Goal: Find specific page/section: Find specific page/section

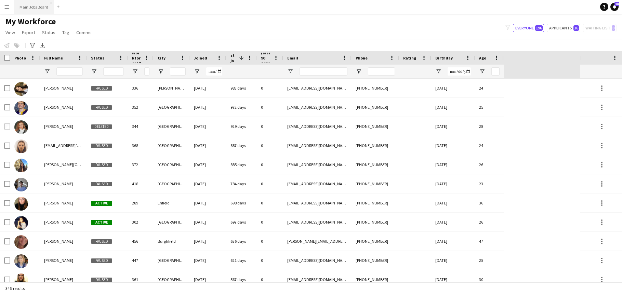
click at [30, 5] on button "Main Jobs Board Close" at bounding box center [34, 6] width 40 height 13
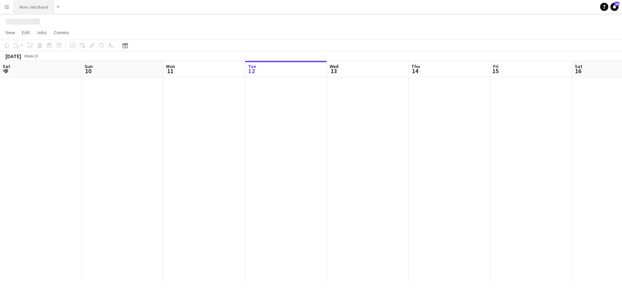
scroll to position [0, 163]
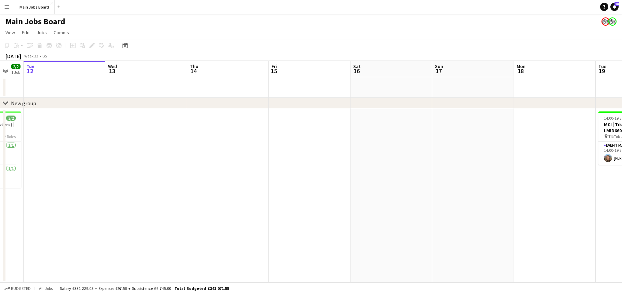
drag, startPoint x: 293, startPoint y: 67, endPoint x: 113, endPoint y: 70, distance: 179.9
click at [102, 71] on app-calendar-viewport "Sat 9 4/4 2 Jobs Sun 10 4/4 1 Job Mon 11 2/2 1 Job Tue 12 Wed 13 Thu 14 Fri 15 …" at bounding box center [311, 172] width 622 height 222
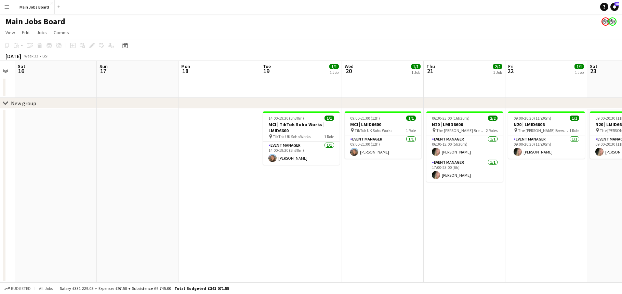
drag, startPoint x: 259, startPoint y: 78, endPoint x: 148, endPoint y: 73, distance: 110.6
click at [140, 74] on app-calendar-viewport "Wed 13 Thu 14 Fri 15 Sat 16 Sun 17 Mon 18 Tue 19 1/1 1 Job Wed 20 1/1 1 Job Thu…" at bounding box center [311, 172] width 622 height 222
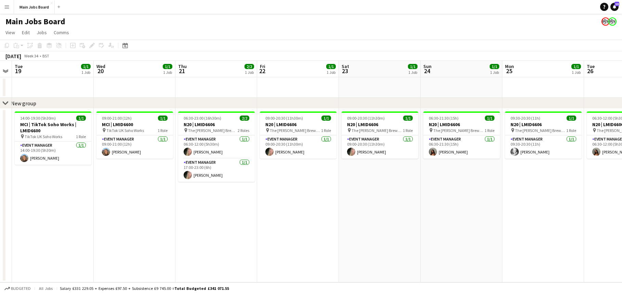
drag, startPoint x: 348, startPoint y: 69, endPoint x: 158, endPoint y: 66, distance: 190.5
click at [151, 67] on app-calendar-viewport "Sat 16 Sun 17 Mon 18 Tue 19 1/1 1 Job Wed 20 1/1 1 Job Thu 21 2/2 1 Job Fri 22 …" at bounding box center [311, 172] width 622 height 222
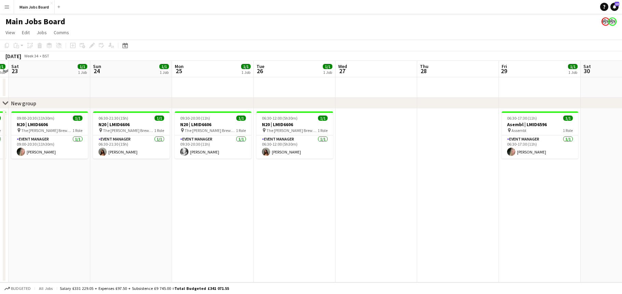
drag, startPoint x: 228, startPoint y: 65, endPoint x: 126, endPoint y: 65, distance: 102.6
click at [111, 65] on app-calendar-viewport "Wed 20 1/1 1 Job Thu 21 2/2 1 Job Fri 22 1/1 1 Job Sat 23 1/1 1 Job Sun 24 1/1 …" at bounding box center [311, 172] width 622 height 222
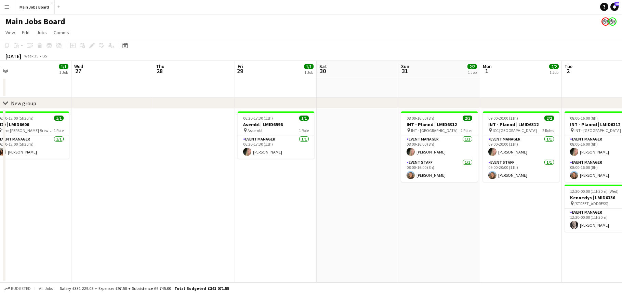
scroll to position [0, 272]
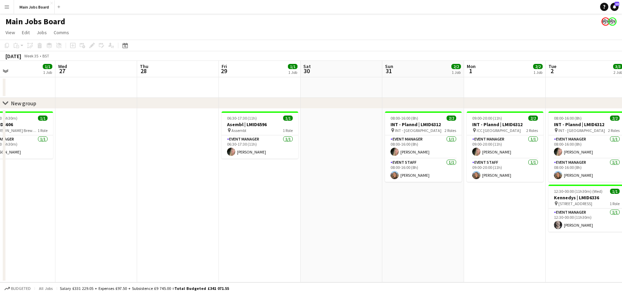
drag, startPoint x: 373, startPoint y: 64, endPoint x: 122, endPoint y: 64, distance: 251.4
click at [119, 64] on app-calendar-viewport "Sat 23 1/1 1 Job Sun 24 1/1 1 Job Mon 25 1/1 1 Job Tue 26 1/1 1 Job Wed 27 Thu …" at bounding box center [311, 172] width 622 height 222
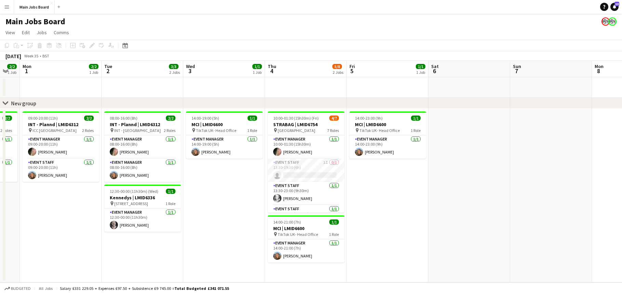
scroll to position [0, 280]
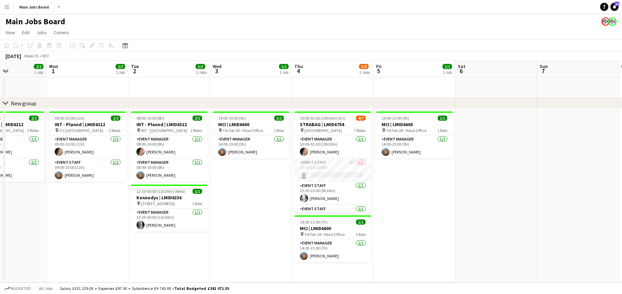
drag, startPoint x: 421, startPoint y: 73, endPoint x: 7, endPoint y: 63, distance: 414.3
click at [7, 63] on app-calendar-viewport "Thu 28 Fri 29 1/1 1 Job Sat 30 Sun 31 2/2 1 Job Mon 1 2/2 1 Job Tue 2 3/3 2 Job…" at bounding box center [311, 172] width 622 height 222
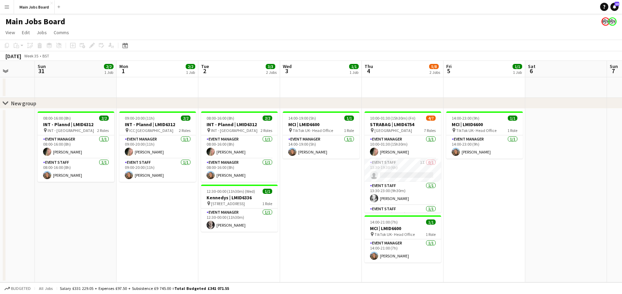
drag, startPoint x: 79, startPoint y: 70, endPoint x: 389, endPoint y: 69, distance: 309.2
click at [420, 65] on app-calendar-viewport "Thu 28 Fri 29 1/1 1 Job Sat 30 Sun 31 2/2 1 Job Mon 1 2/2 1 Job Tue 2 3/3 2 Job…" at bounding box center [311, 172] width 622 height 222
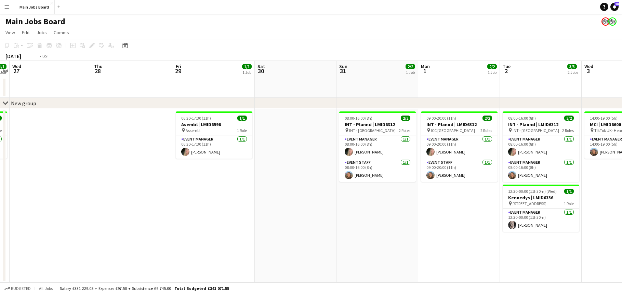
drag, startPoint x: 128, startPoint y: 67, endPoint x: 434, endPoint y: 71, distance: 305.4
click at [447, 69] on app-calendar-viewport "Mon 25 1/1 1 Job Tue 26 1/1 1 Job Wed 27 Thu 28 Fri 29 1/1 1 Job Sat 30 Sun 31 …" at bounding box center [311, 172] width 622 height 222
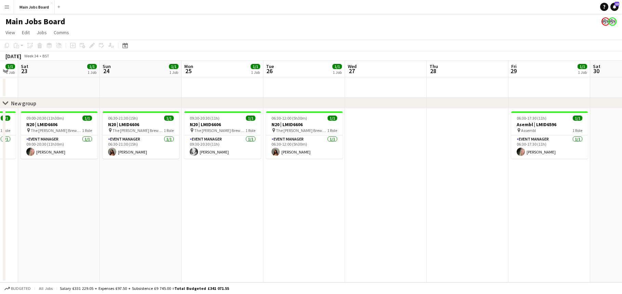
drag, startPoint x: 159, startPoint y: 70, endPoint x: 441, endPoint y: 68, distance: 282.2
click at [441, 68] on app-calendar-viewport "Thu 21 2/2 1 Job Fri 22 1/1 1 Job Sat 23 1/1 1 Job Sun 24 1/1 1 Job Mon 25 1/1 …" at bounding box center [311, 172] width 622 height 222
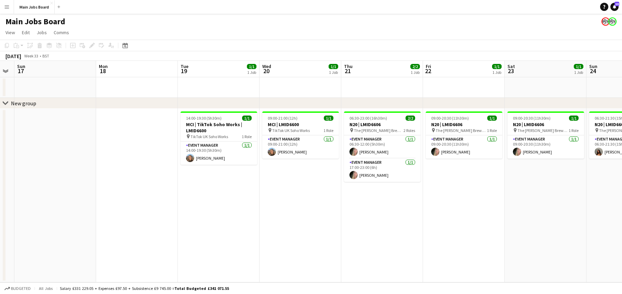
drag, startPoint x: 370, startPoint y: 76, endPoint x: 416, endPoint y: 74, distance: 45.5
click at [416, 74] on app-calendar-viewport "Fri 15 Sat 16 Sun 17 Mon 18 Tue 19 1/1 1 Job Wed 20 1/1 1 Job Thu 21 2/2 1 Job …" at bounding box center [311, 172] width 622 height 222
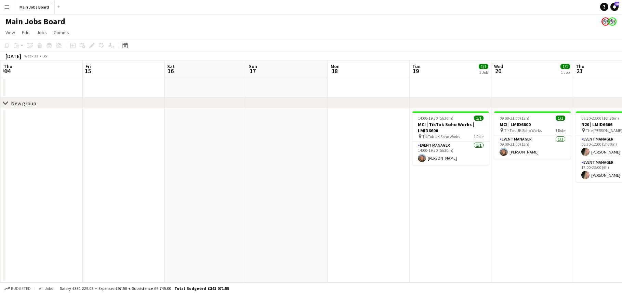
drag, startPoint x: 215, startPoint y: 82, endPoint x: 475, endPoint y: 60, distance: 261.3
click at [491, 58] on app-calendar "Copy Paste Paste Command V Paste with crew Command Shift V Paste linked Job [GE…" at bounding box center [311, 161] width 622 height 243
drag, startPoint x: 234, startPoint y: 67, endPoint x: 460, endPoint y: 62, distance: 226.8
click at [480, 60] on app-calendar "Copy Paste Paste Command V Paste with crew Command Shift V Paste linked Job [GE…" at bounding box center [311, 161] width 622 height 243
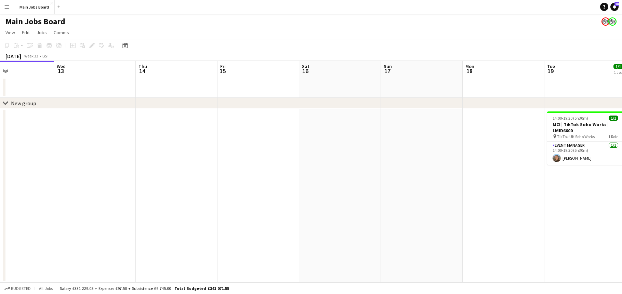
drag, startPoint x: 486, startPoint y: 68, endPoint x: 203, endPoint y: 66, distance: 282.8
click at [203, 66] on app-calendar-viewport "Sat 9 4/4 2 Jobs Sun 10 4/4 1 Job Mon 11 2/2 1 Job Tue 12 Wed 13 Thu 14 Fri 15 …" at bounding box center [311, 172] width 622 height 222
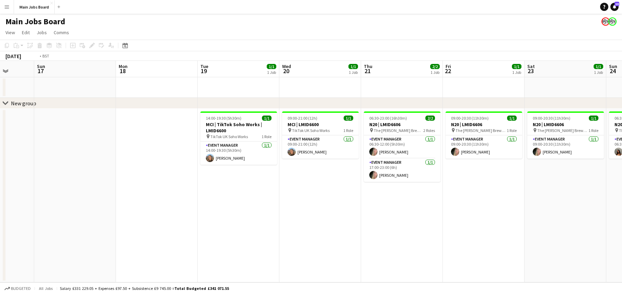
drag, startPoint x: 270, startPoint y: 68, endPoint x: 143, endPoint y: 65, distance: 127.6
click at [143, 65] on app-calendar-viewport "Thu 14 Fri 15 Sat 16 Sun 17 Mon 18 Tue 19 1/1 1 Job Wed 20 1/1 1 Job Thu 21 2/2…" at bounding box center [311, 172] width 622 height 222
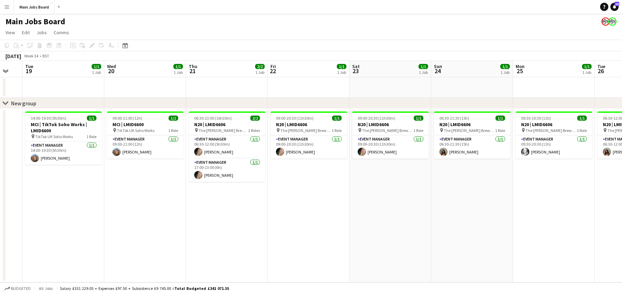
click at [273, 65] on app-calendar-viewport "Sat 16 Sun 17 Mon 18 Tue 19 1/1 1 Job Wed 20 1/1 1 Job Thu 21 2/2 1 Job Fri 22 …" at bounding box center [311, 172] width 622 height 222
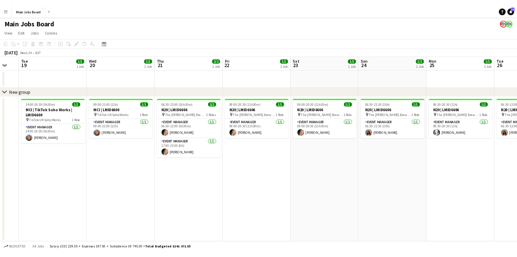
scroll to position [0, 226]
